Goal: Information Seeking & Learning: Learn about a topic

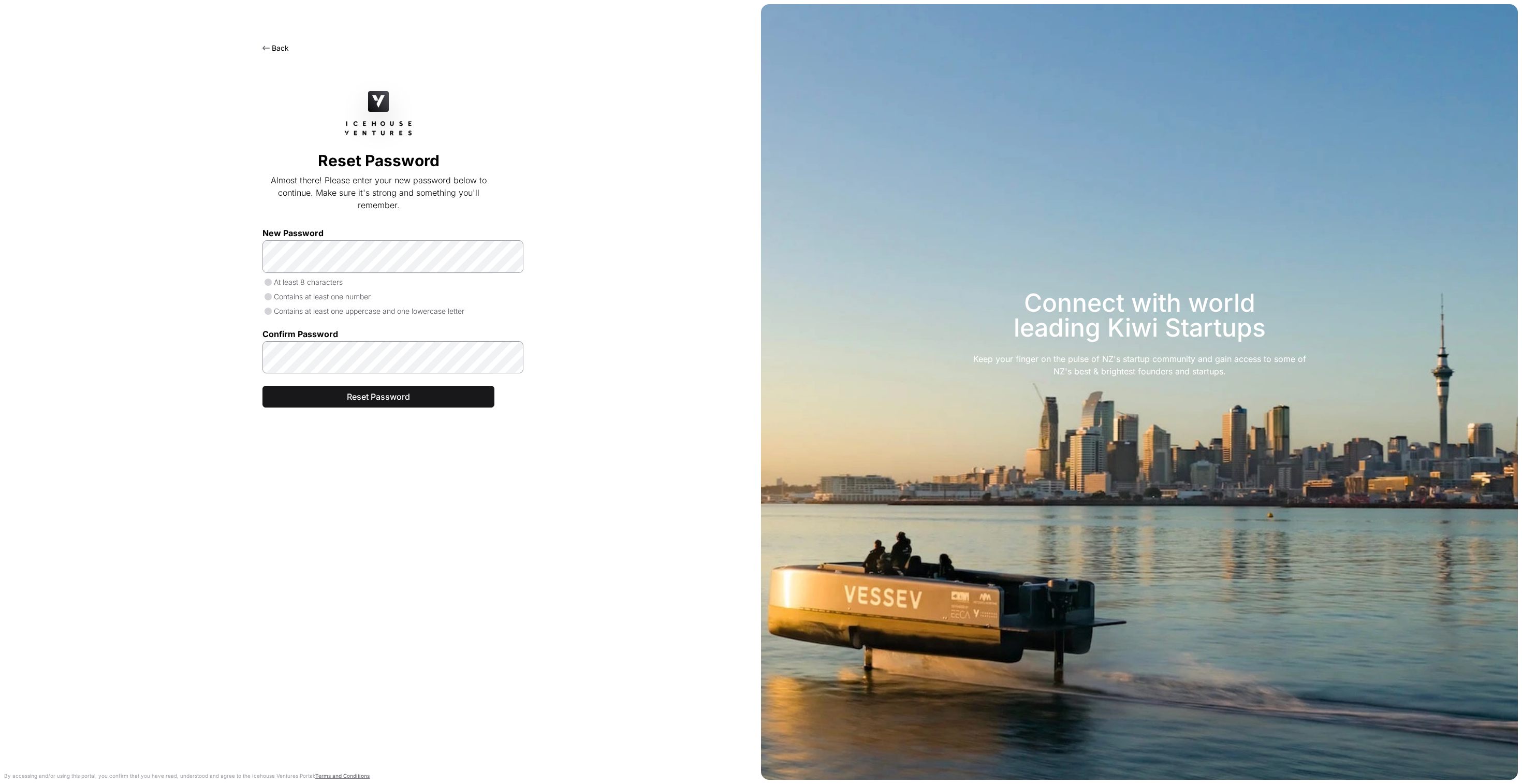
click at [275, 50] on link "Back" at bounding box center [275, 48] width 26 height 9
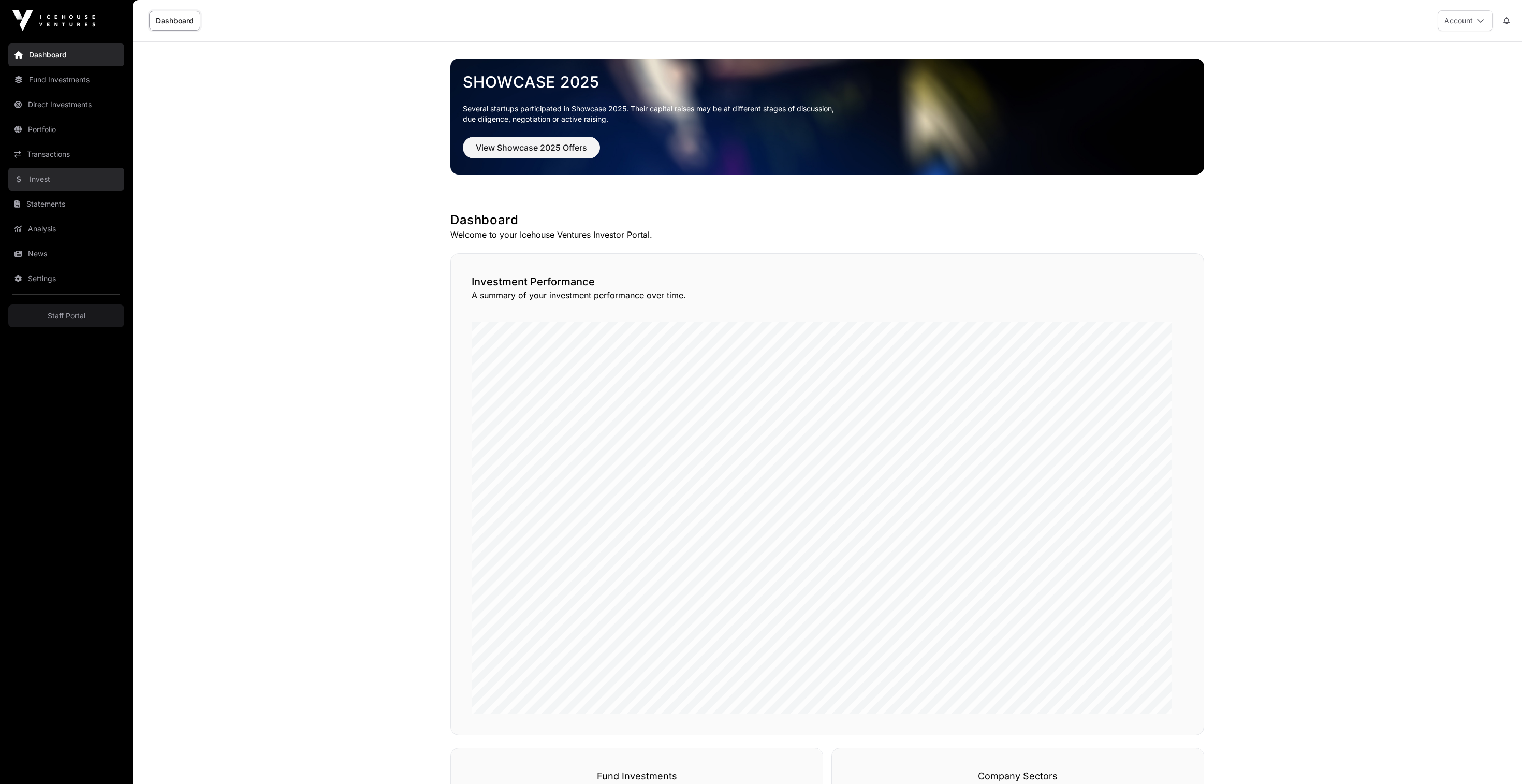
click at [66, 190] on link "Invest" at bounding box center [66, 179] width 116 height 23
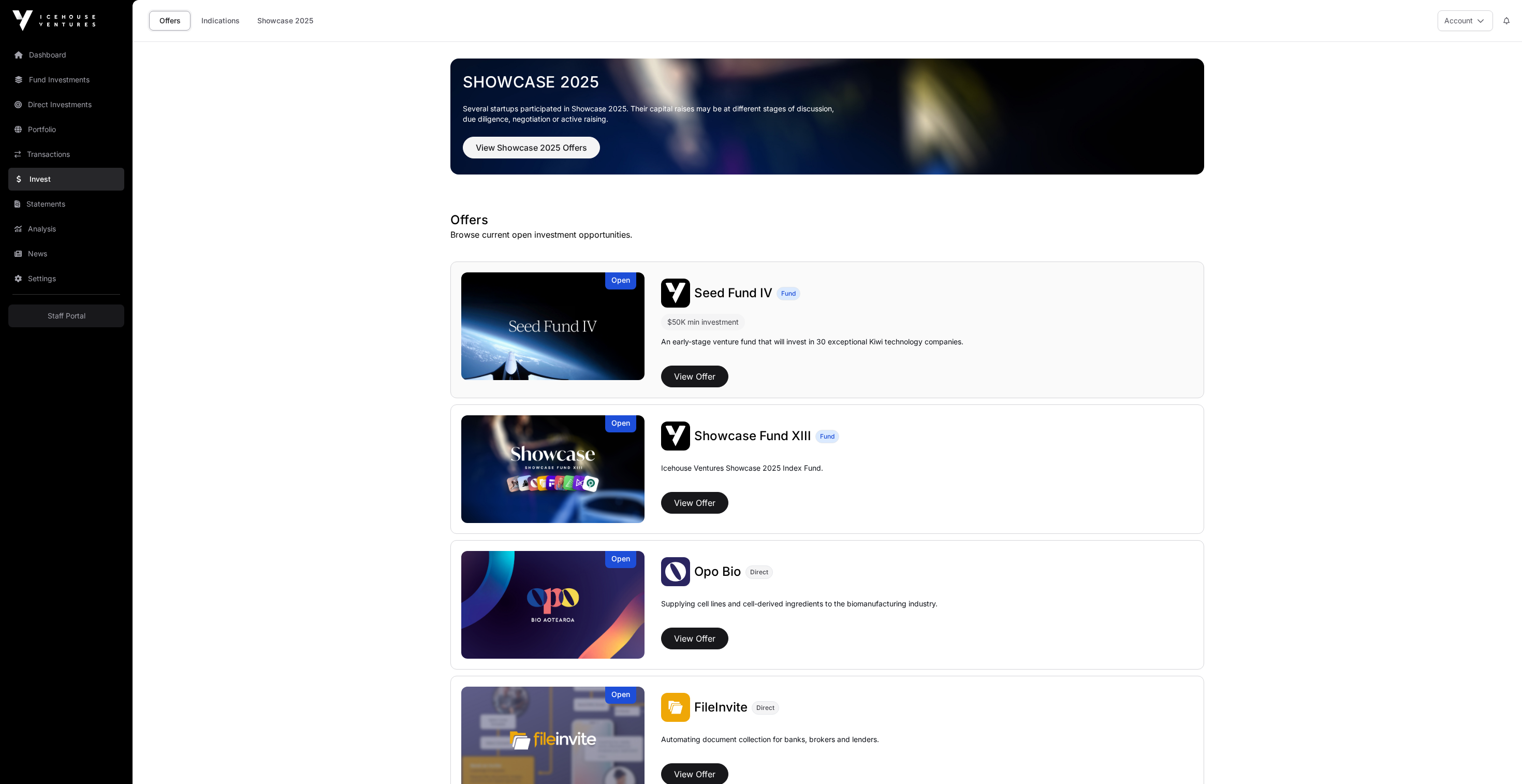
click at [543, 370] on img at bounding box center [553, 326] width 183 height 108
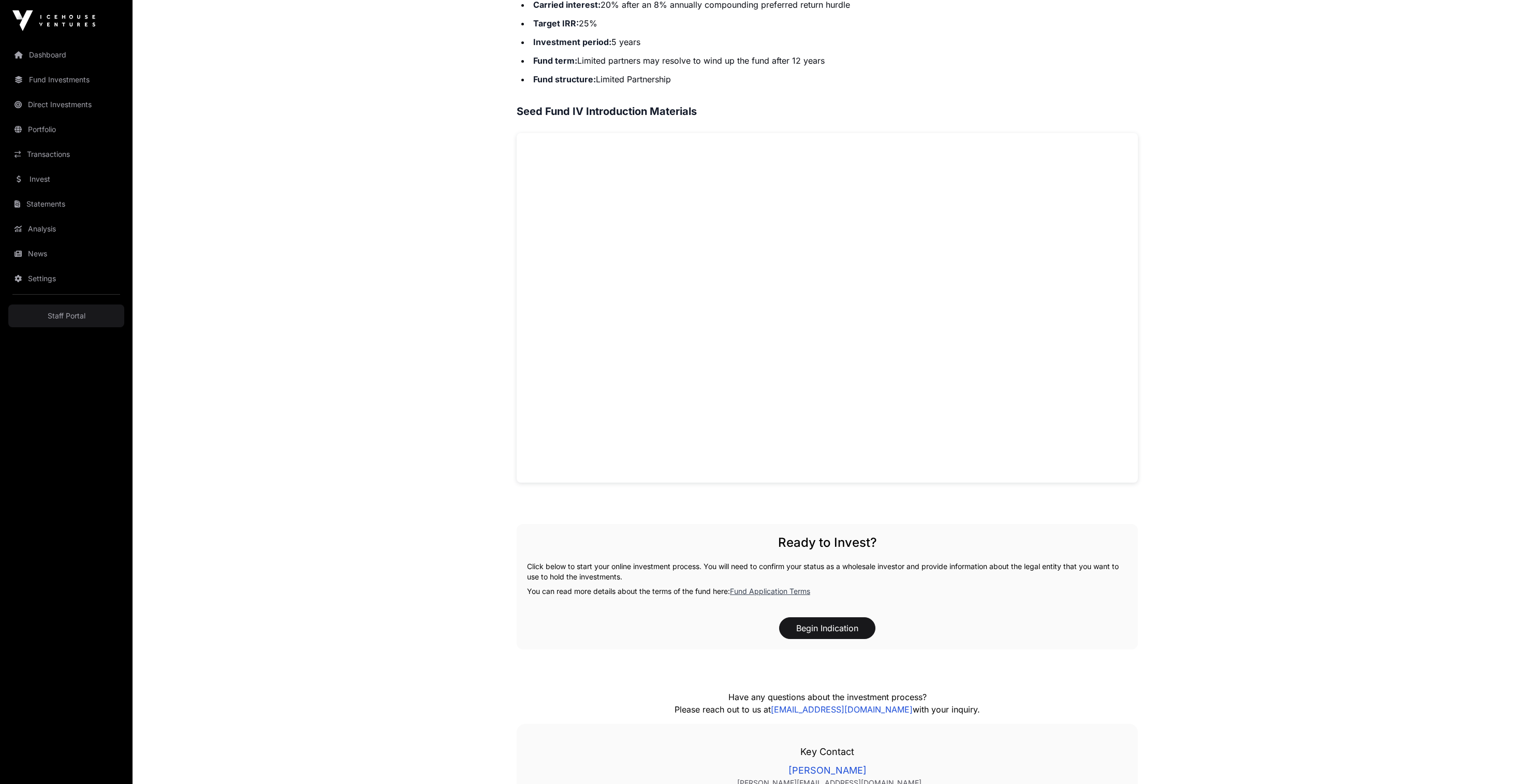
scroll to position [210, 0]
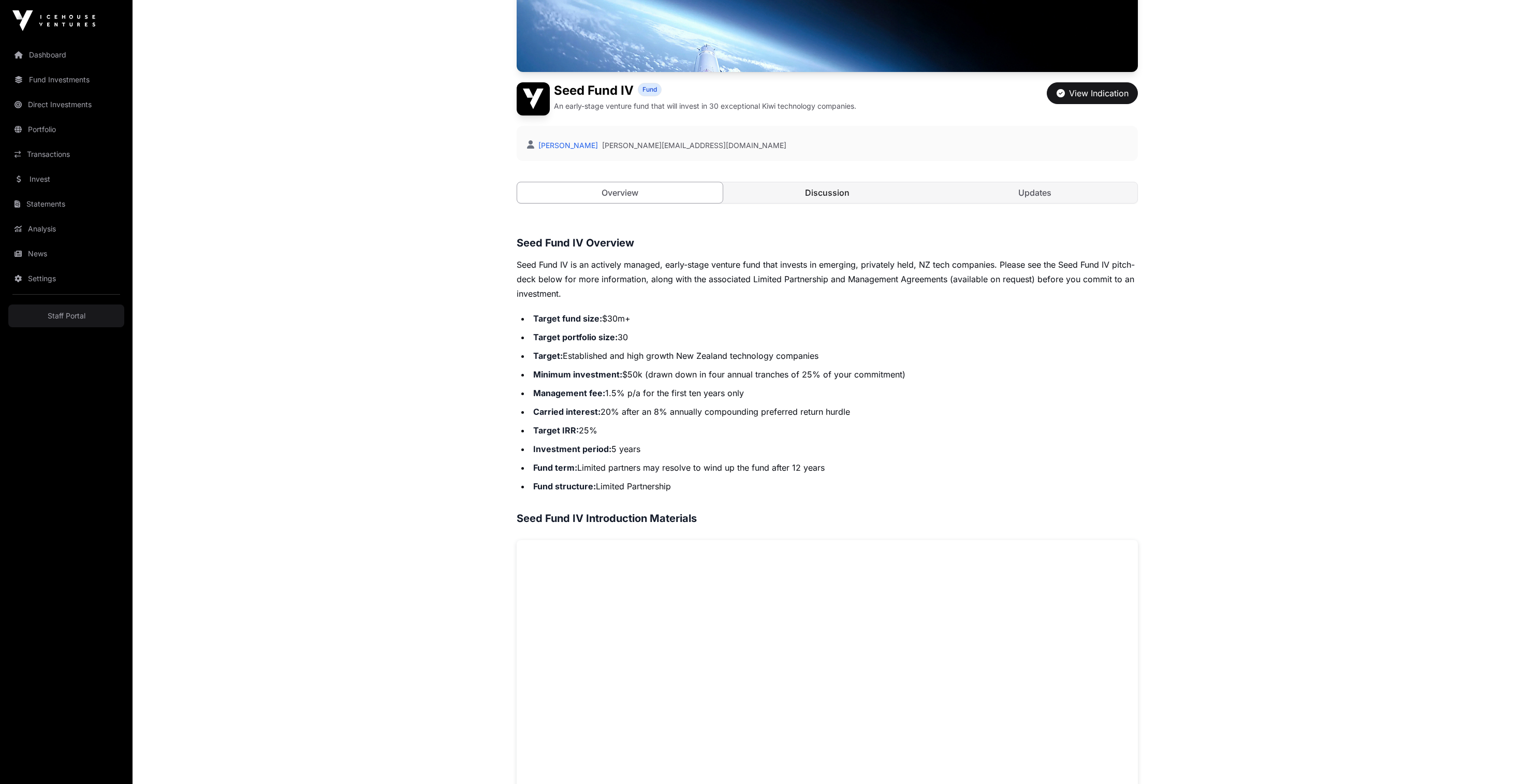
click at [868, 203] on link "Discussion" at bounding box center [827, 192] width 206 height 21
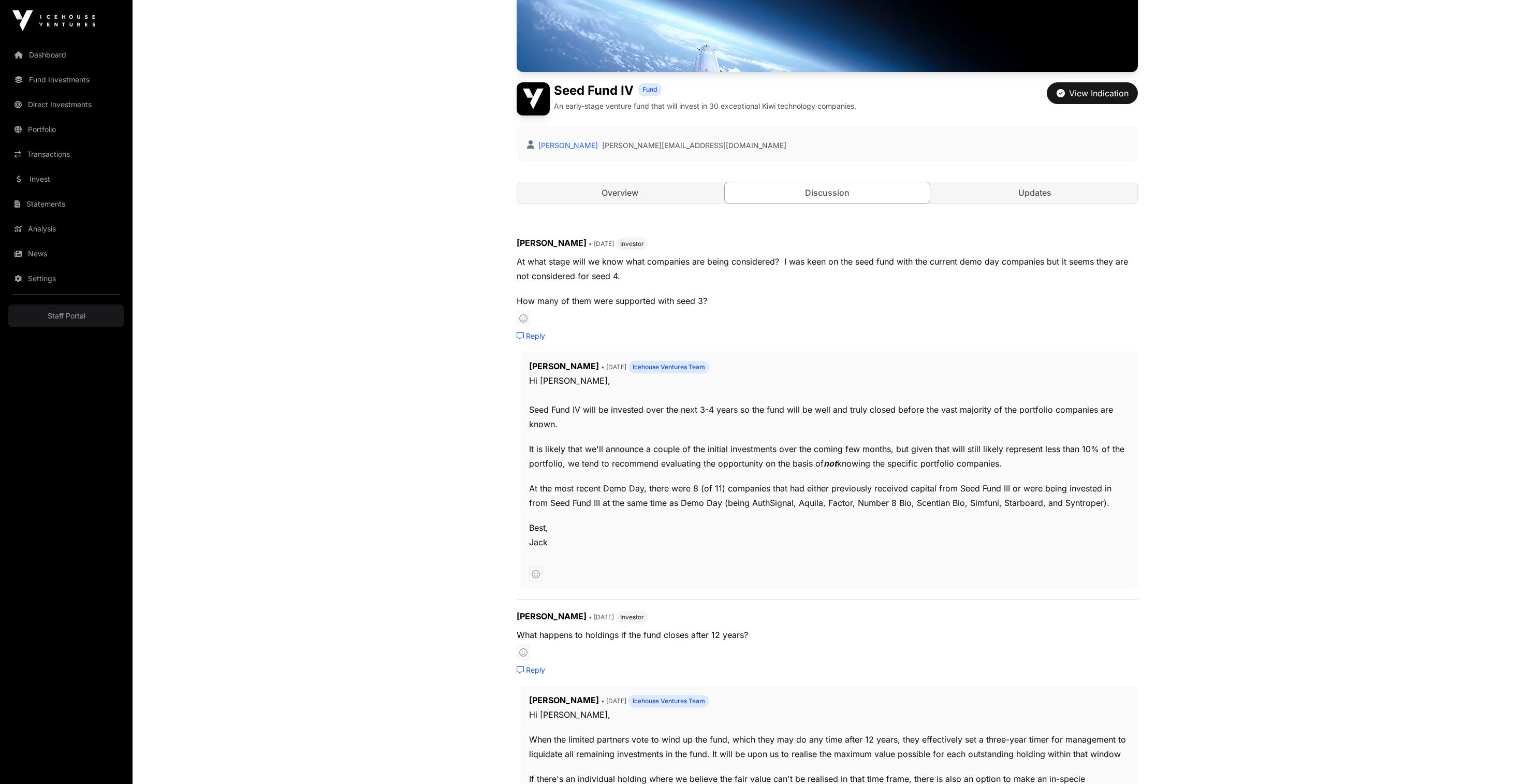
click at [1000, 203] on link "Updates" at bounding box center [1035, 192] width 206 height 21
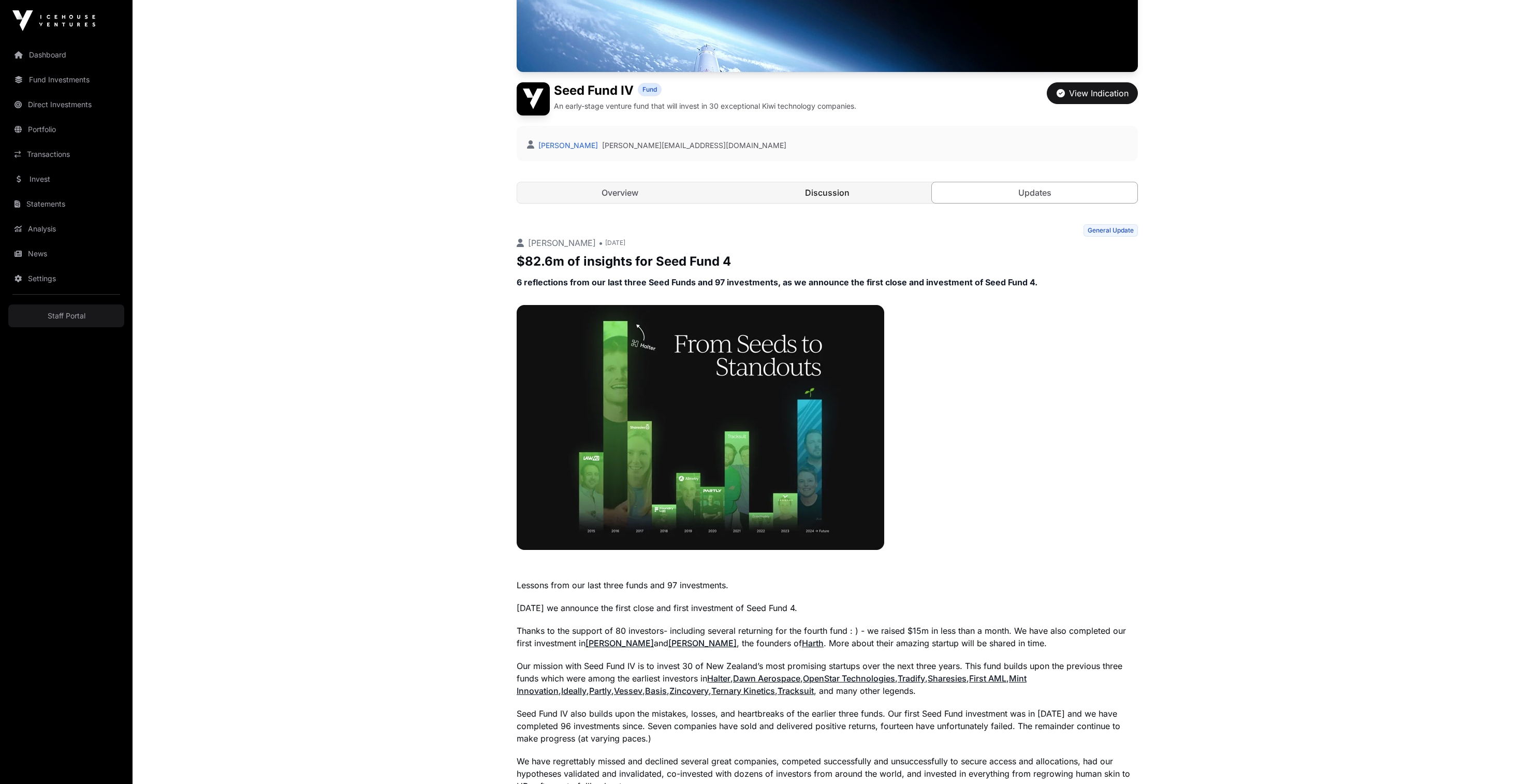
click at [839, 203] on link "Discussion" at bounding box center [827, 192] width 206 height 21
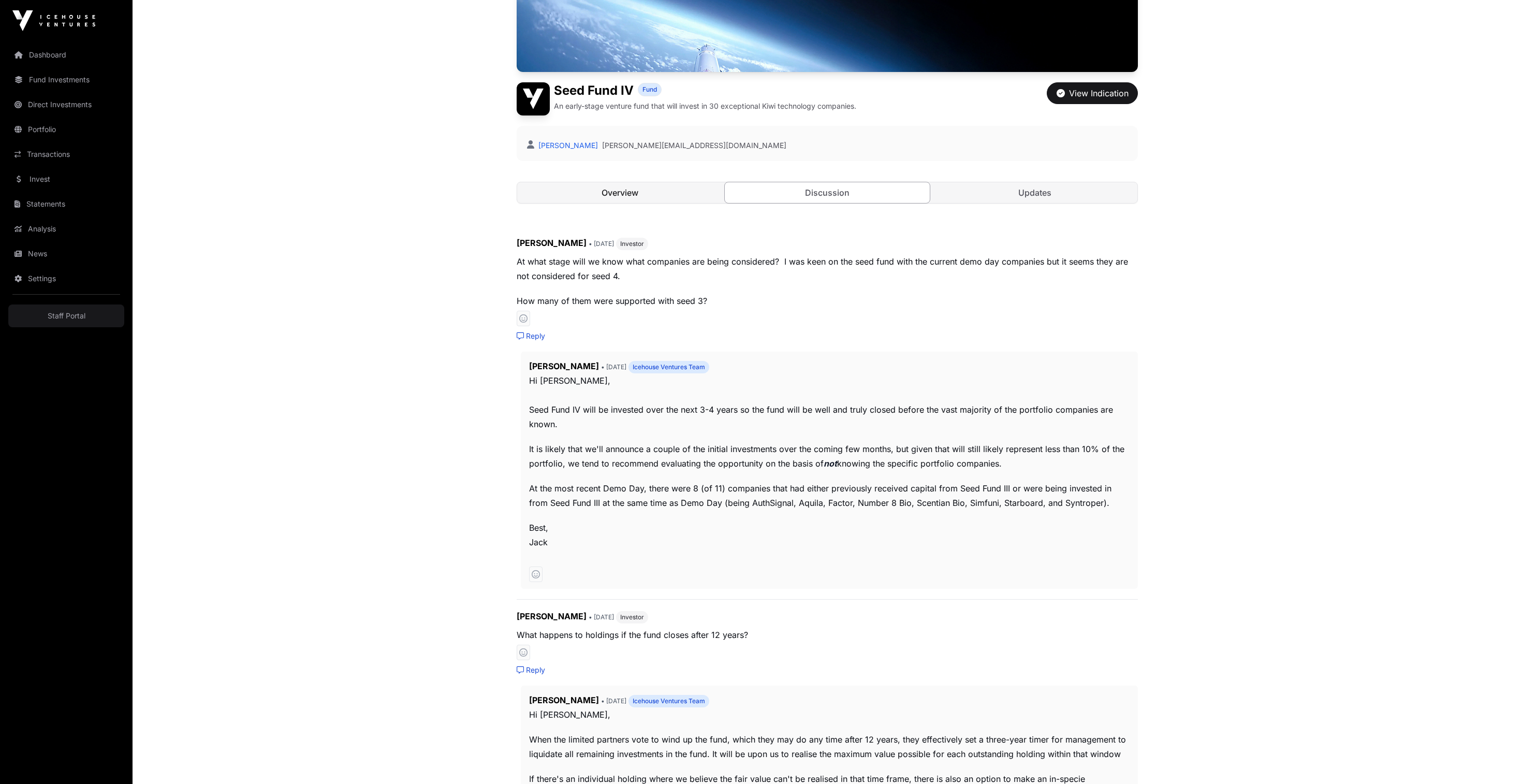
click at [633, 203] on link "Overview" at bounding box center [620, 192] width 206 height 21
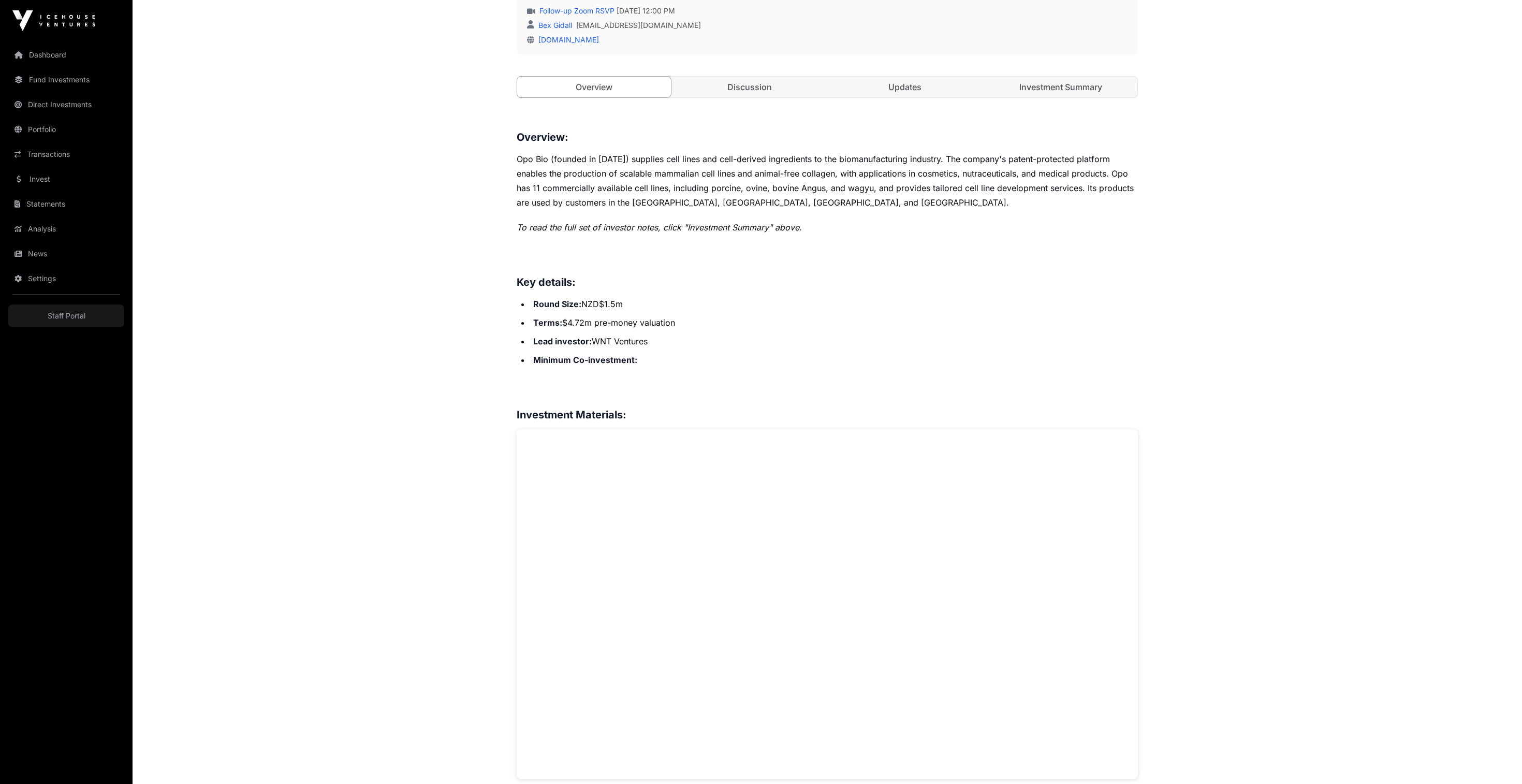
scroll to position [358, 0]
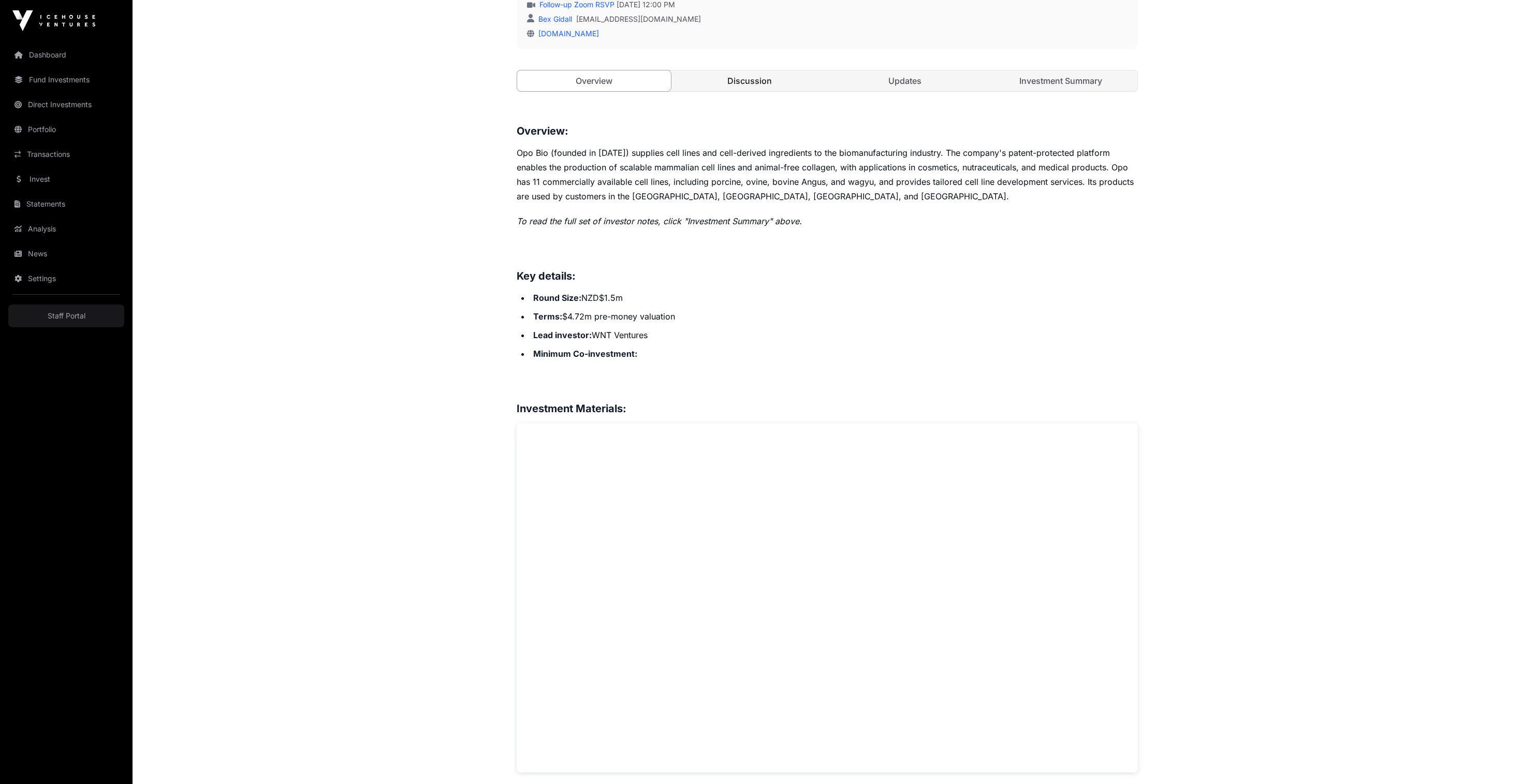
click at [764, 91] on link "Discussion" at bounding box center [749, 80] width 154 height 21
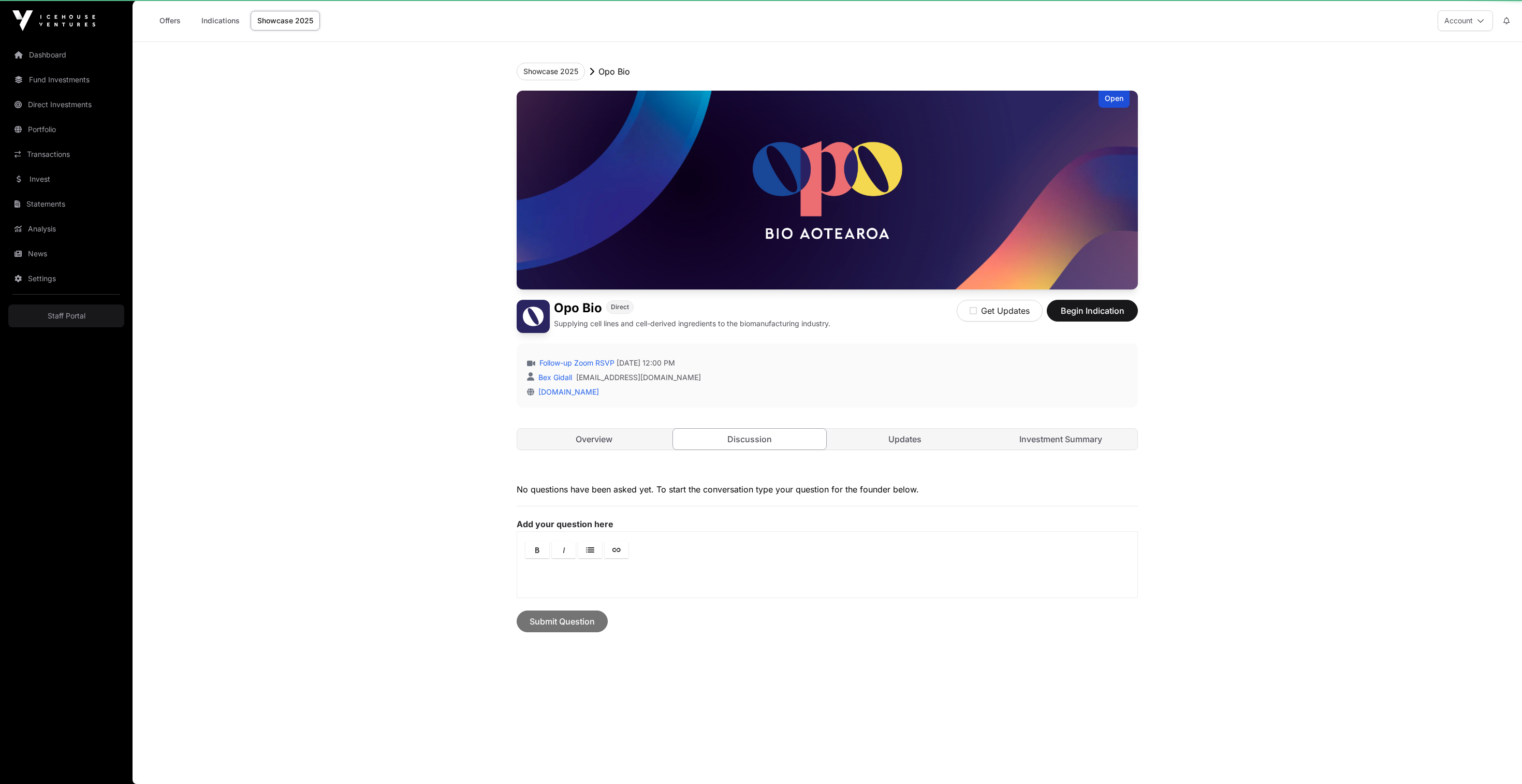
scroll to position [27, 0]
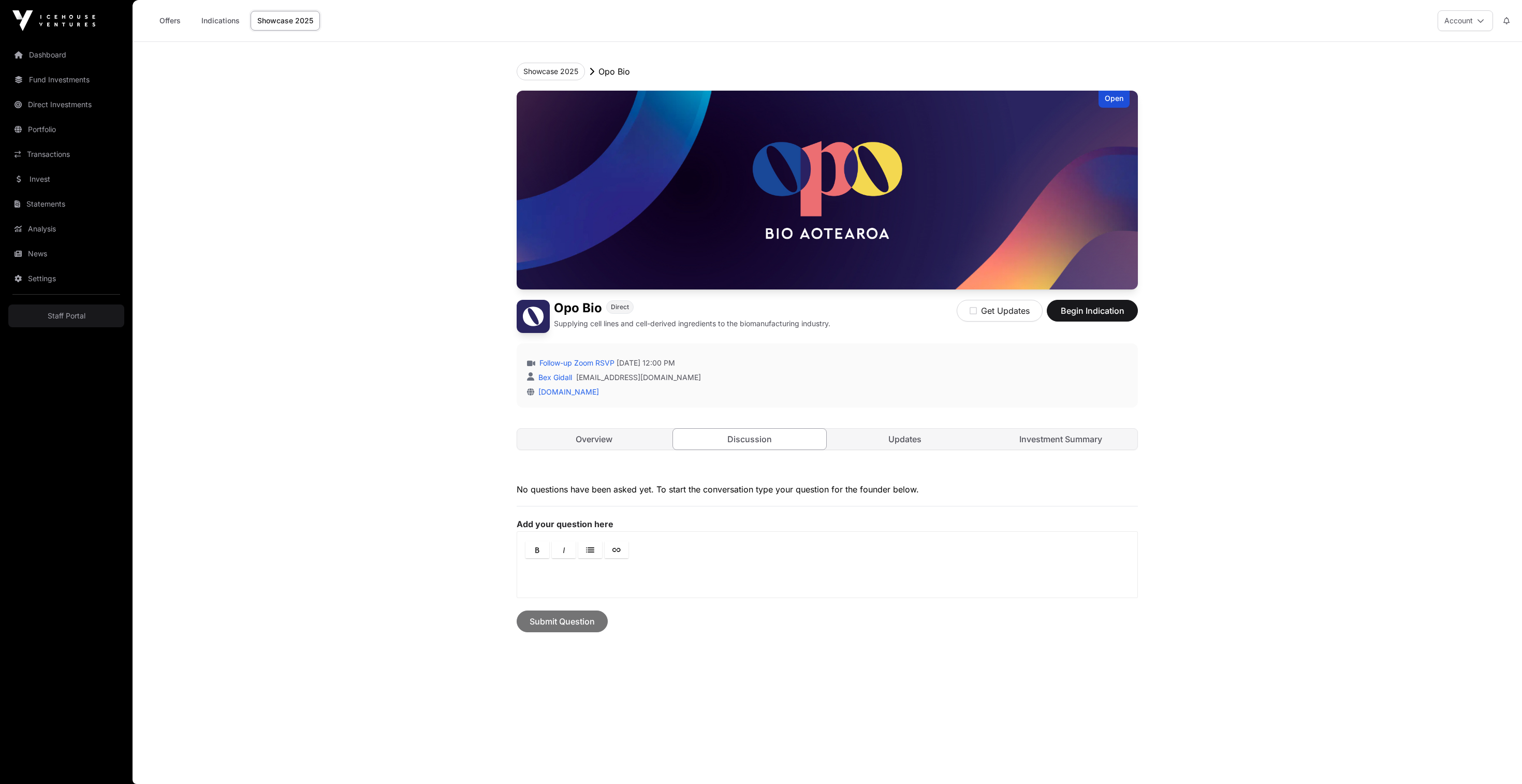
click at [905, 470] on div "Open Opo Bio Direct Supplying cell lines and cell-derived ingredients to the bi…" at bounding box center [827, 280] width 621 height 380
click at [905, 449] on link "Updates" at bounding box center [905, 438] width 154 height 21
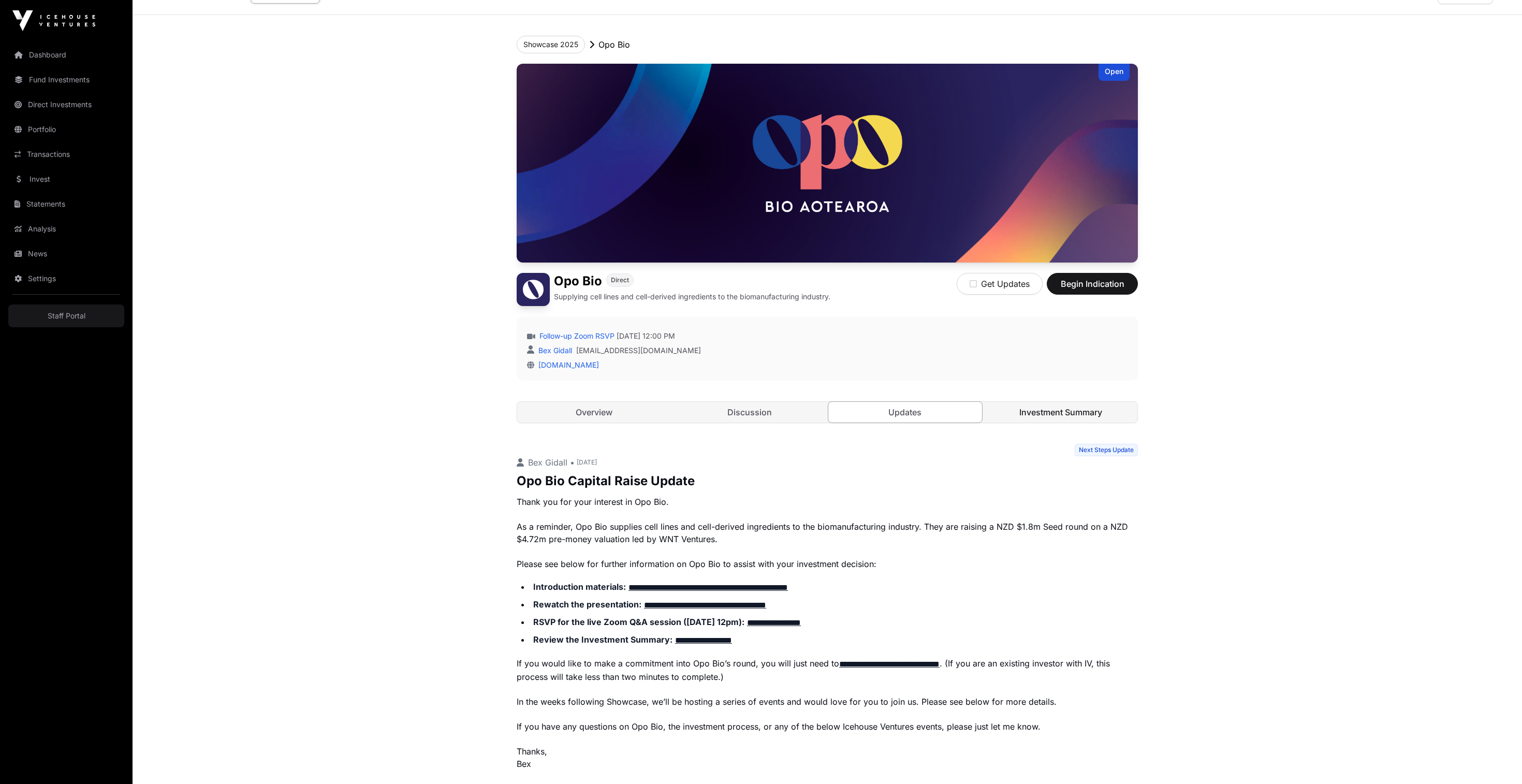
click at [1120, 422] on link "Investment Summary" at bounding box center [1061, 412] width 154 height 21
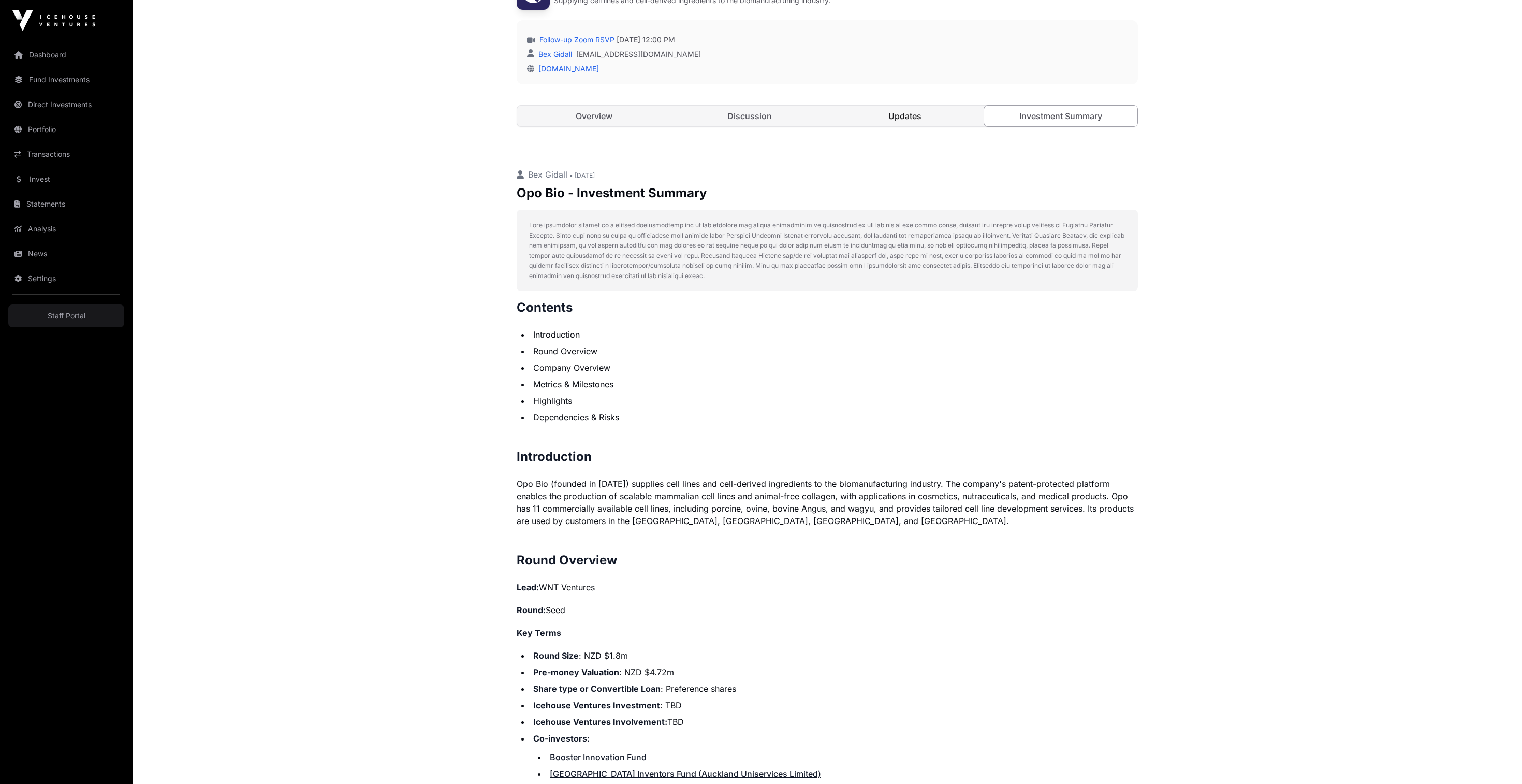
click at [904, 126] on link "Updates" at bounding box center [905, 116] width 154 height 21
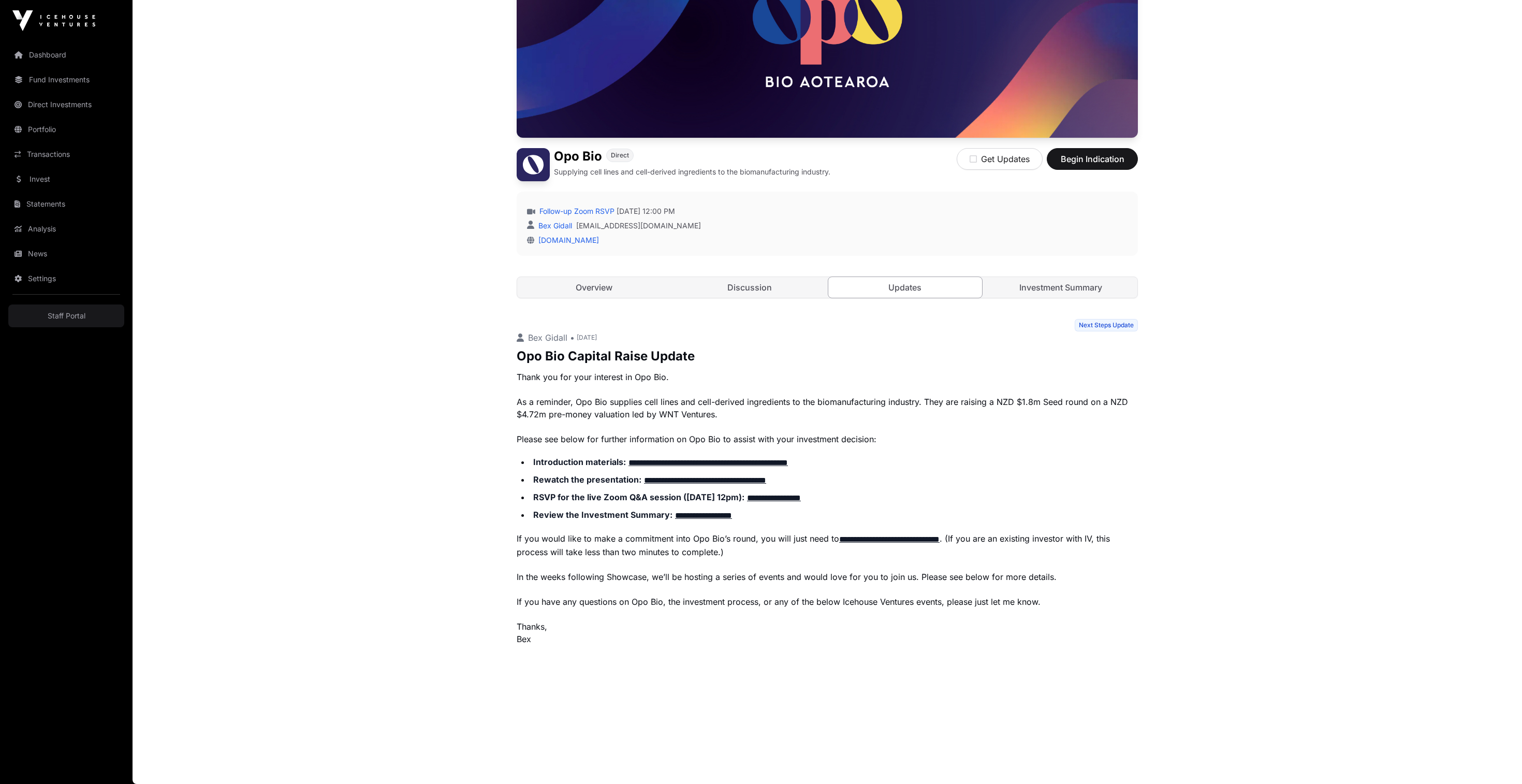
scroll to position [257, 0]
click at [573, 277] on link "Overview" at bounding box center [594, 287] width 154 height 21
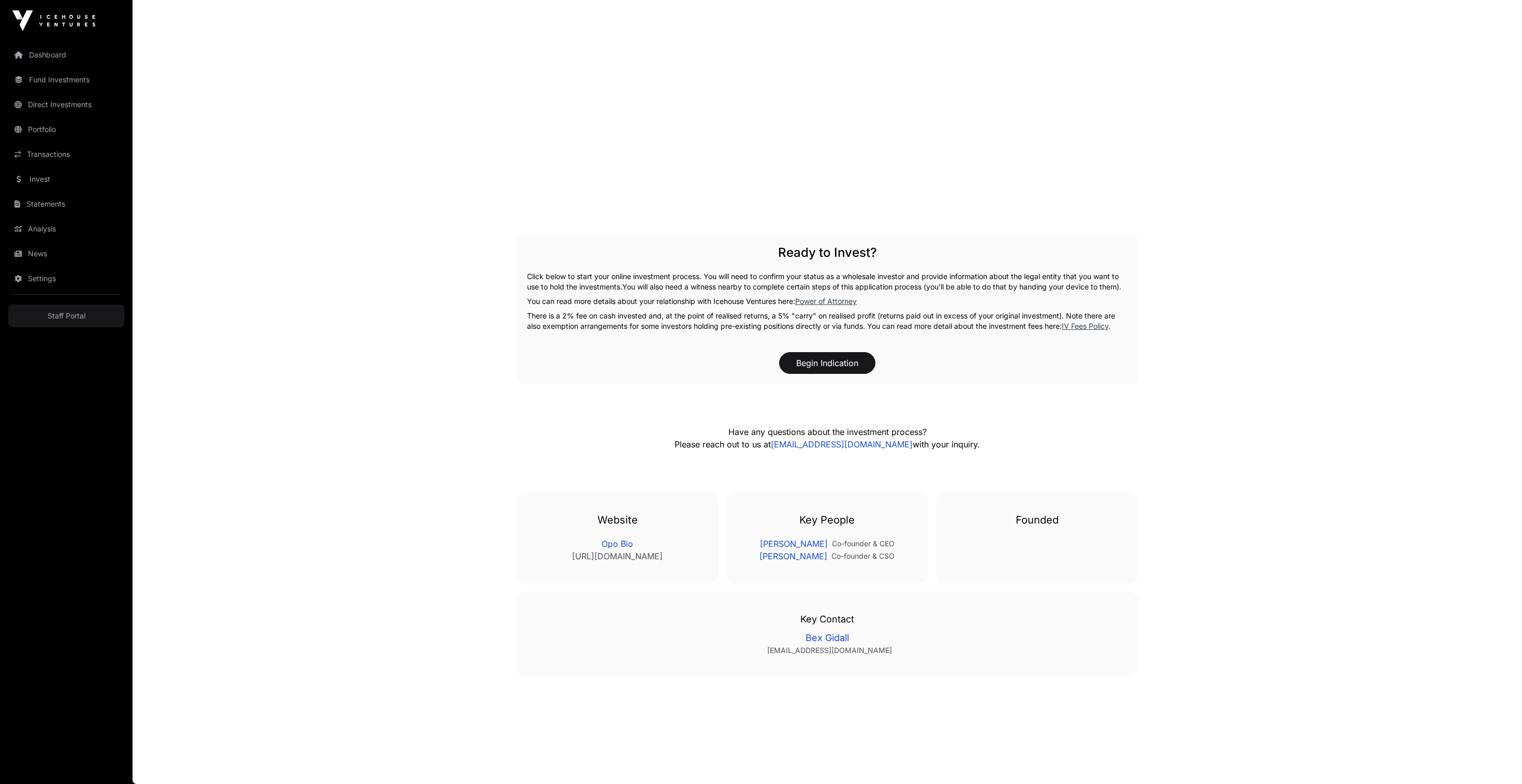
scroll to position [1203, 0]
